Goal: Find specific page/section

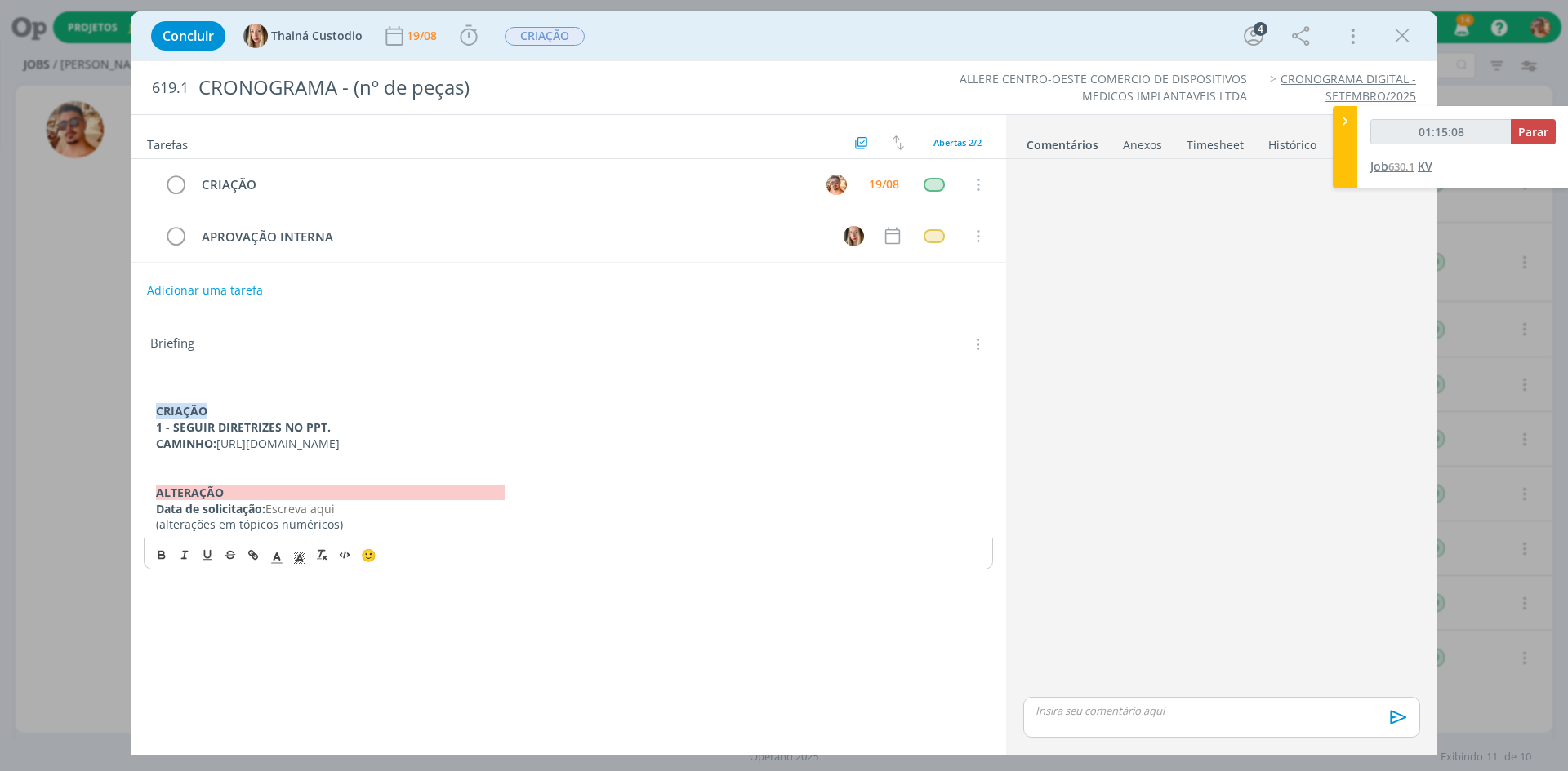
click at [1433, 160] on span "KV" at bounding box center [1425, 166] width 15 height 16
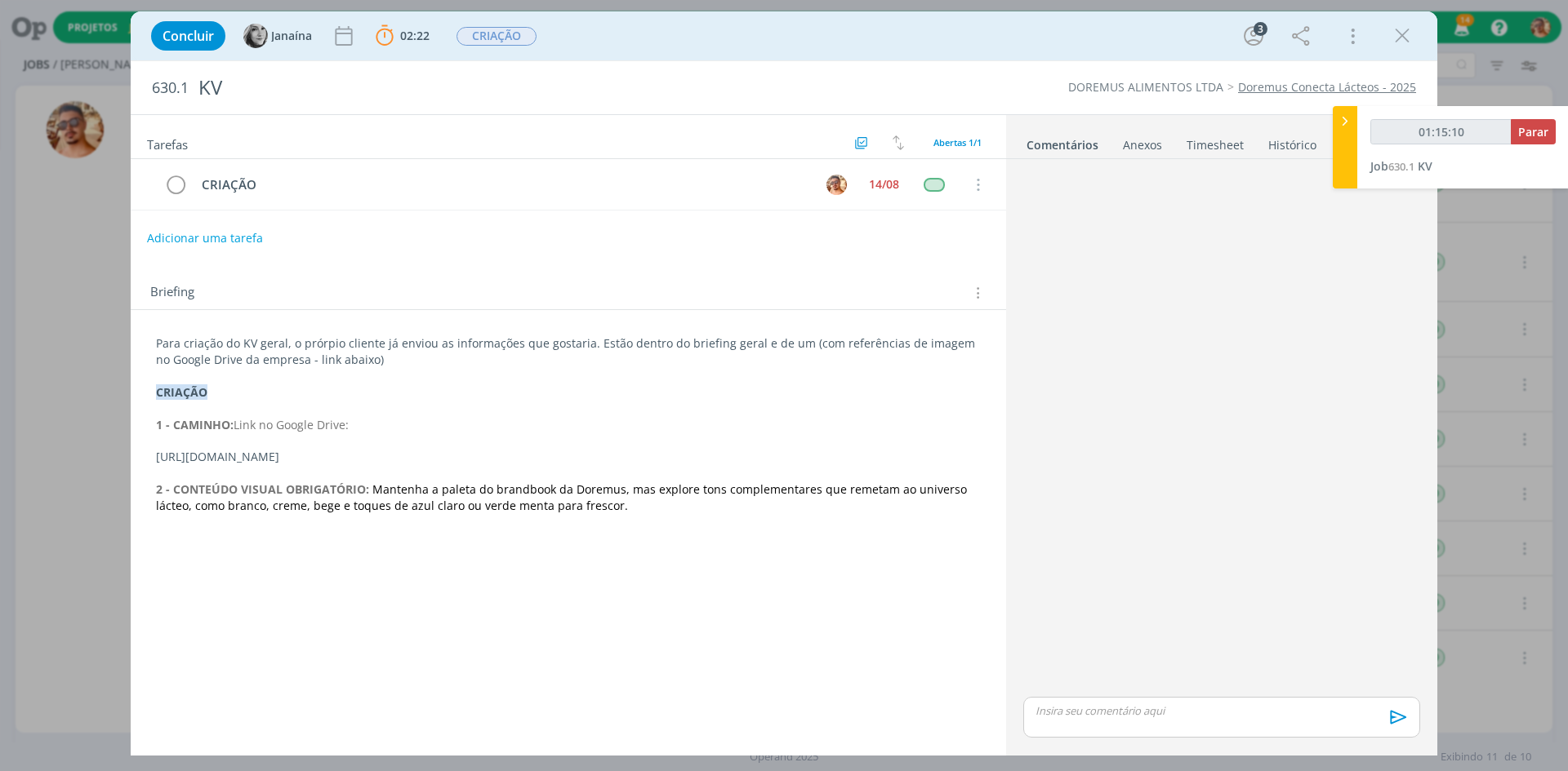
click at [498, 361] on p "Para criação do KV geral, o prórpio cliente já enviou as informações que gostar…" at bounding box center [568, 351] width 825 height 33
click at [1147, 133] on link "Anexos 0" at bounding box center [1143, 141] width 41 height 23
click at [1080, 134] on link "Comentários" at bounding box center [1062, 141] width 71 height 23
drag, startPoint x: 655, startPoint y: 443, endPoint x: 149, endPoint y: 459, distance: 506.3
click at [149, 459] on div "Para criação do KV geral, o prórpio cliente já enviou as informações que gostar…" at bounding box center [568, 425] width 850 height 190
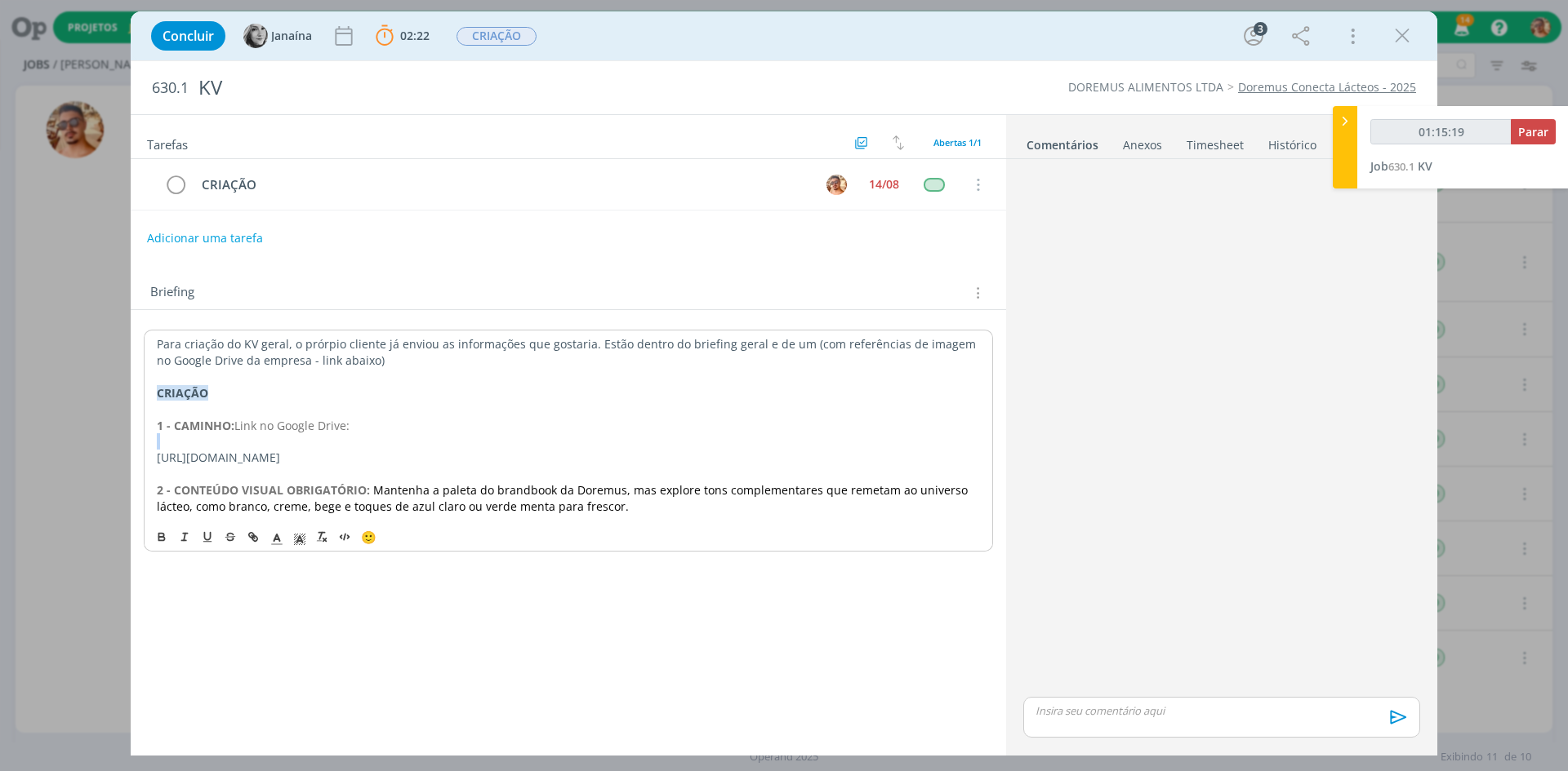
drag, startPoint x: 755, startPoint y: 458, endPoint x: 154, endPoint y: 456, distance: 601.0
click at [154, 456] on div "Para criação do KV geral, o prórpio cliente já enviou as informações que gostar…" at bounding box center [568, 425] width 850 height 191
copy p "[URL][DOMAIN_NAME]"
type input "01:44:26"
